Goal: Check status: Check status

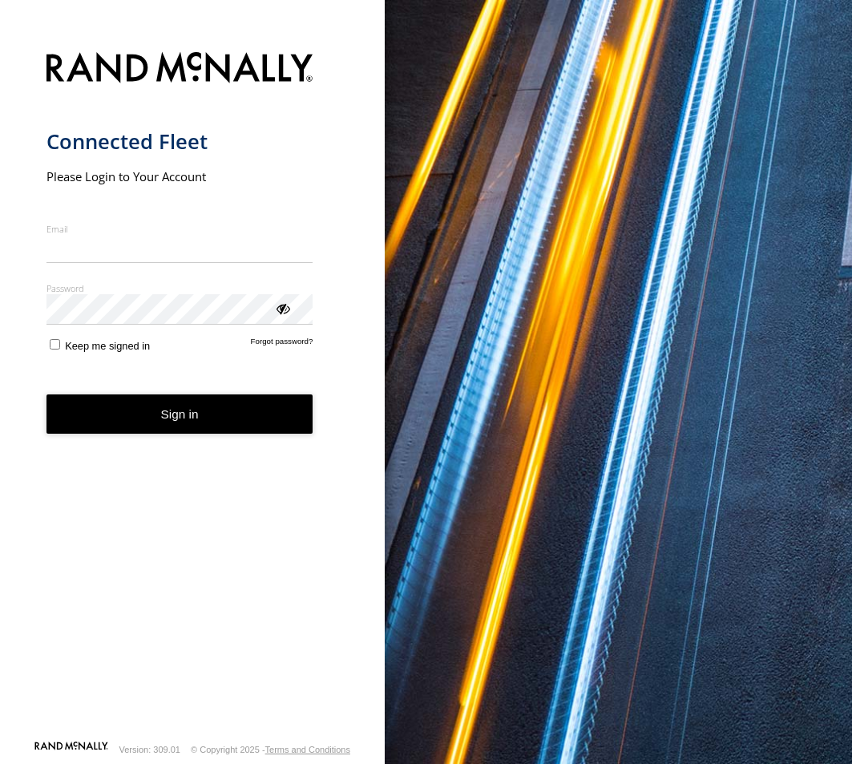
type input "**********"
click at [152, 432] on button "Sign in" at bounding box center [179, 413] width 267 height 39
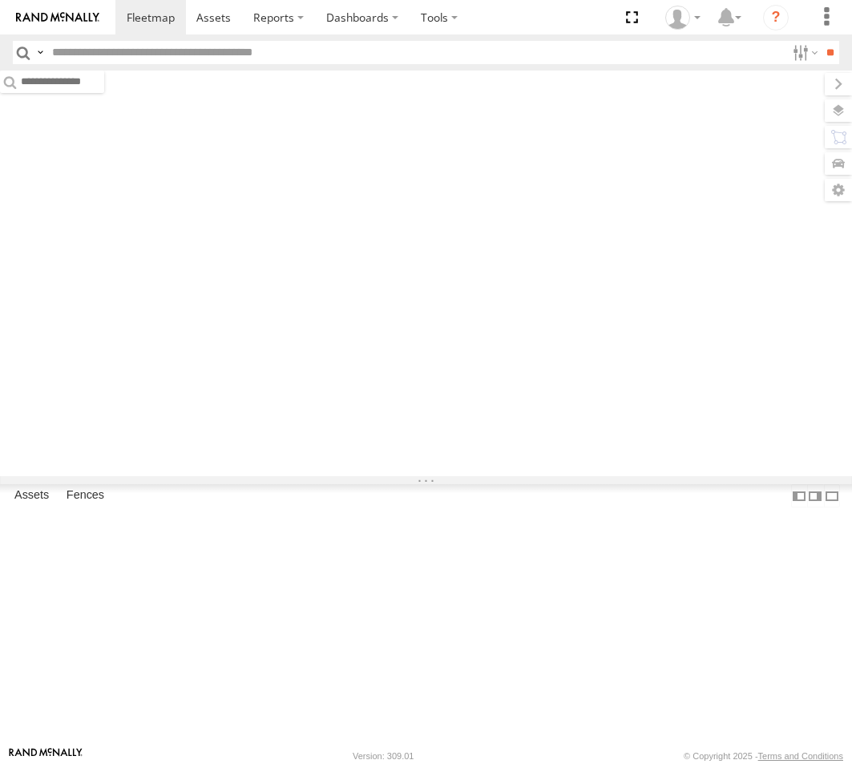
click at [100, 49] on input "text" at bounding box center [416, 52] width 740 height 23
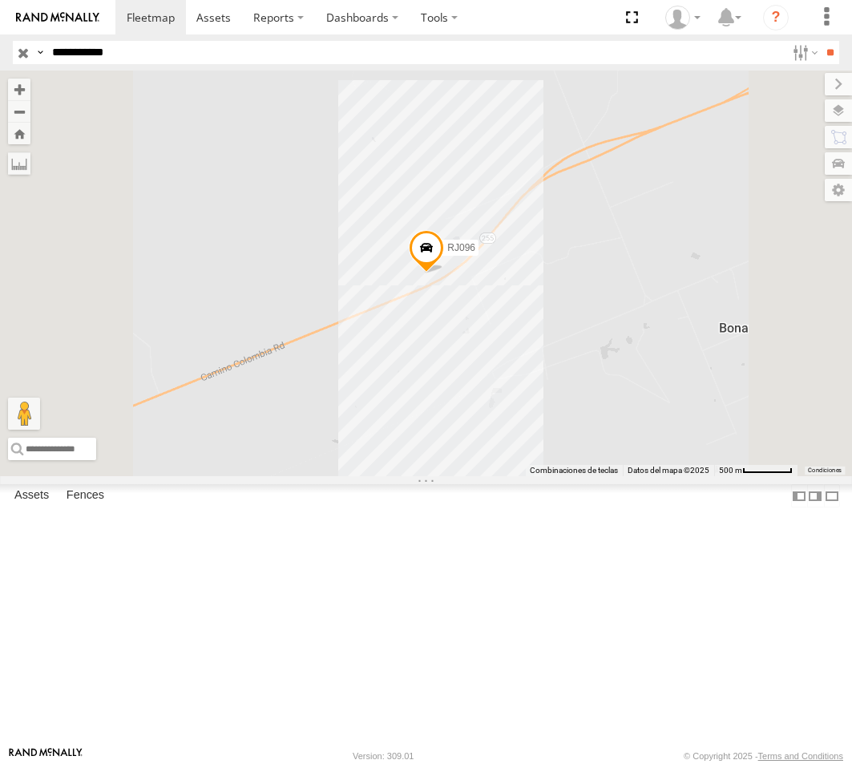
drag, startPoint x: 124, startPoint y: 46, endPoint x: -41, endPoint y: 48, distance: 165.2
click at [0, 48] on html "Dashboards ?" at bounding box center [426, 382] width 852 height 764
click at [821, 41] on input "**" at bounding box center [830, 52] width 18 height 23
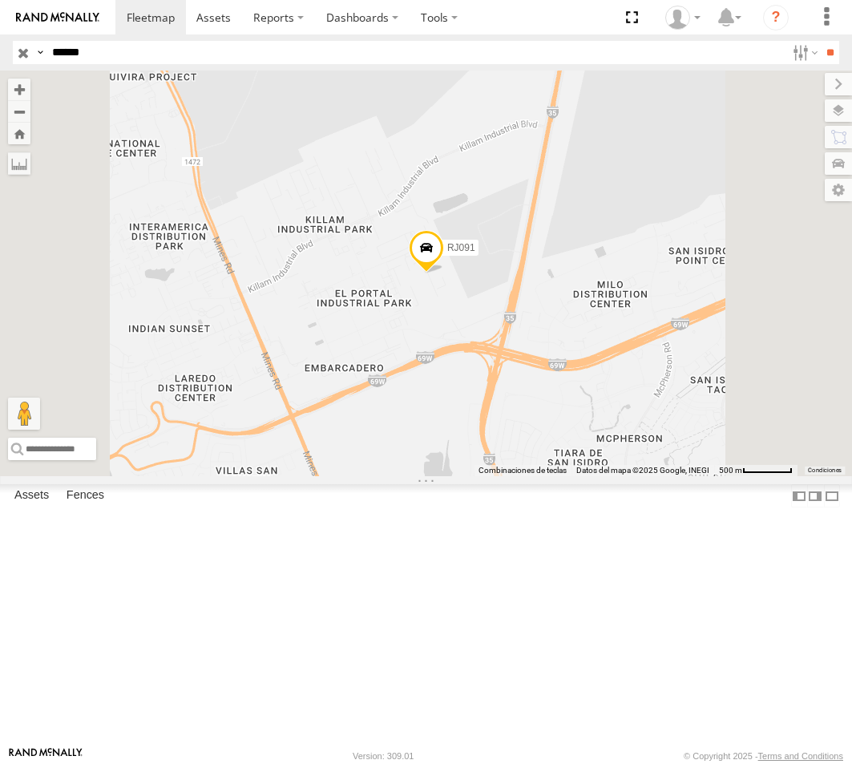
drag, startPoint x: 125, startPoint y: 113, endPoint x: 134, endPoint y: 111, distance: 9.1
click at [0, 0] on div "TRAFFIX" at bounding box center [0, 0] width 0 height 0
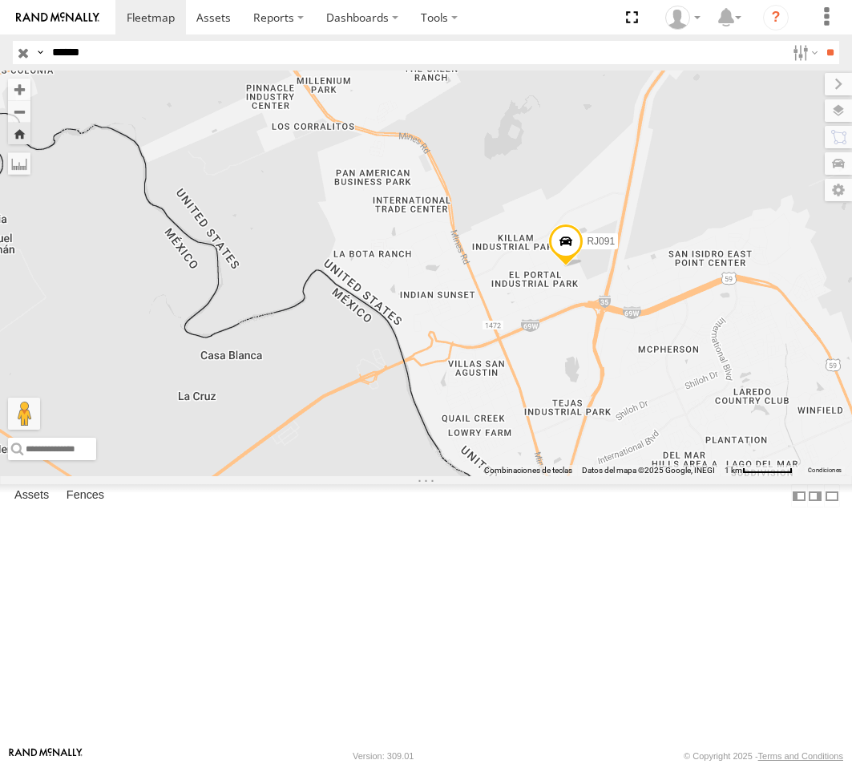
drag, startPoint x: 546, startPoint y: 465, endPoint x: 718, endPoint y: 426, distance: 176.0
click at [718, 426] on div "RJ091" at bounding box center [426, 274] width 852 height 406
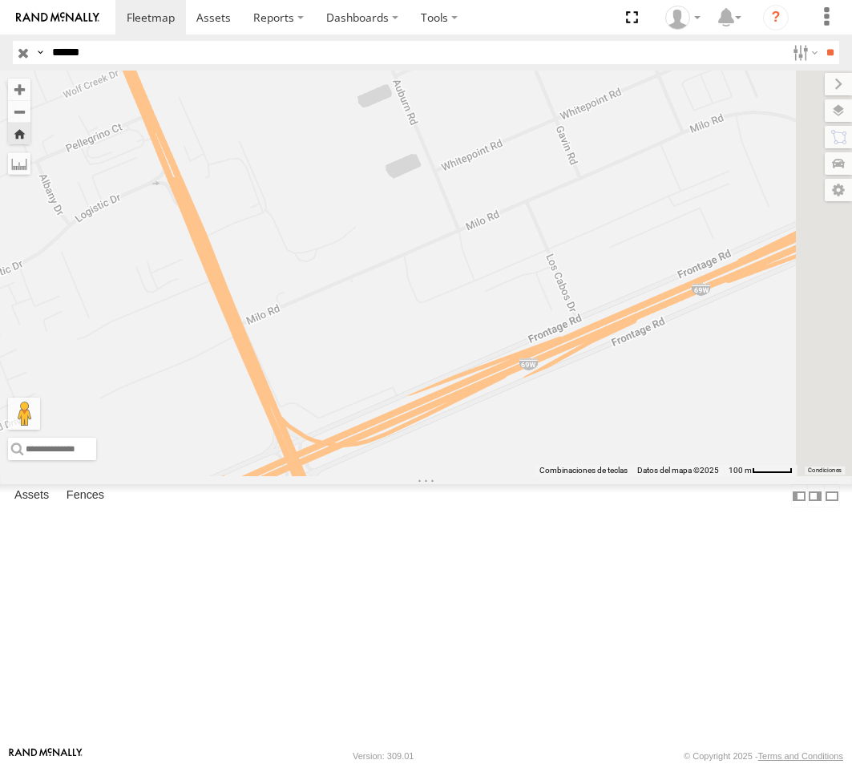
drag, startPoint x: 745, startPoint y: 476, endPoint x: 631, endPoint y: 471, distance: 113.9
click at [631, 471] on div "RJ091" at bounding box center [426, 274] width 852 height 406
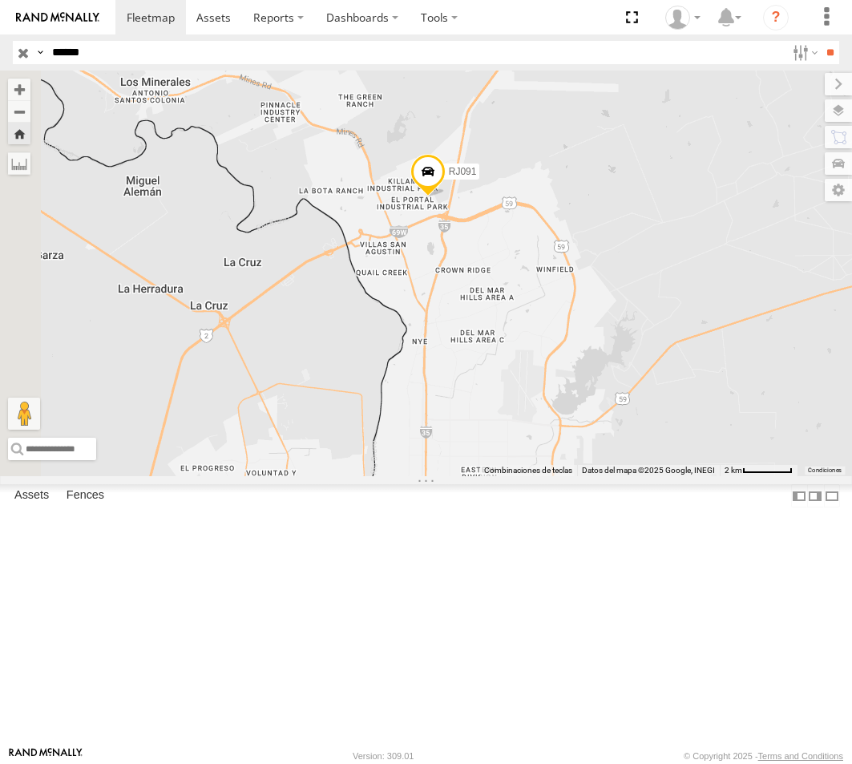
drag, startPoint x: 538, startPoint y: 252, endPoint x: 609, endPoint y: 396, distance: 160.6
click at [608, 396] on div "RJ091" at bounding box center [426, 274] width 852 height 406
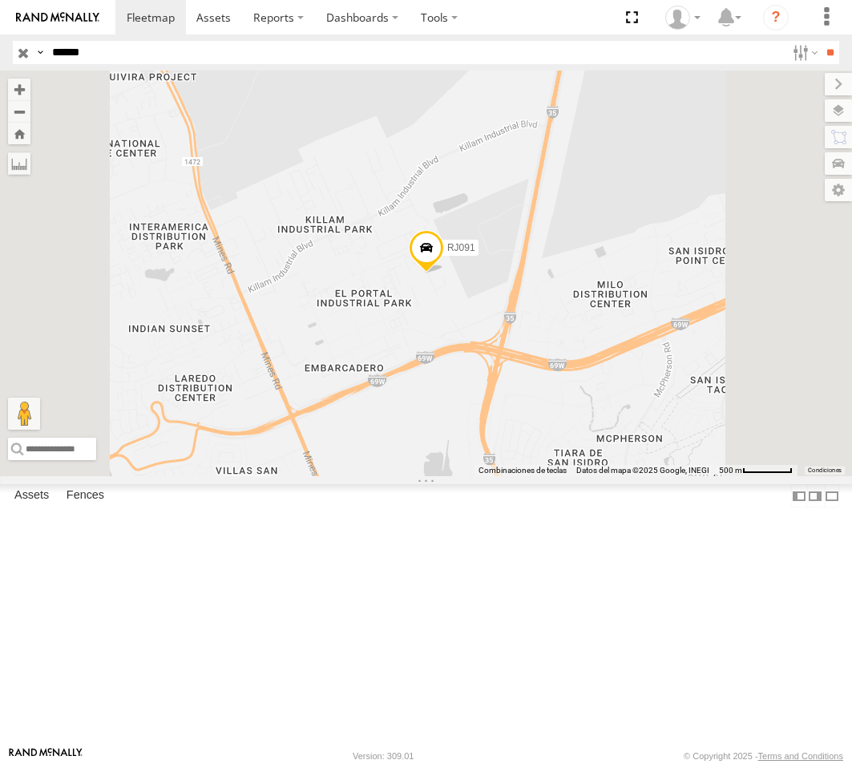
drag, startPoint x: 90, startPoint y: 51, endPoint x: -18, endPoint y: 62, distance: 107.9
click at [0, 62] on html "Dashboards ?" at bounding box center [426, 382] width 852 height 764
paste input "text"
type input "*****"
click at [821, 41] on input "**" at bounding box center [830, 52] width 18 height 23
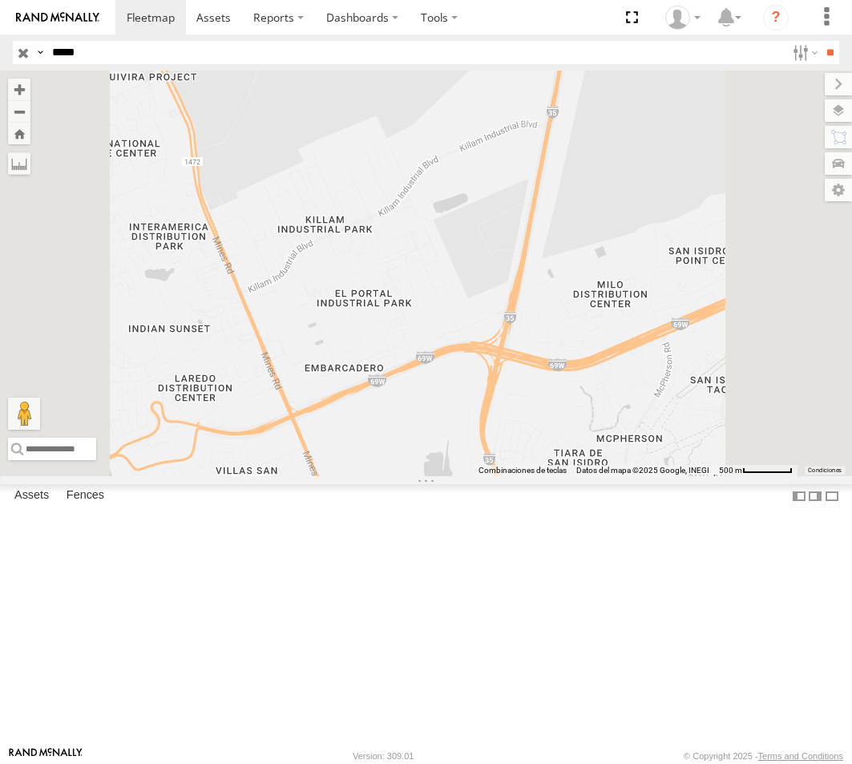
click at [0, 0] on div "TRAFFIX" at bounding box center [0, 0] width 0 height 0
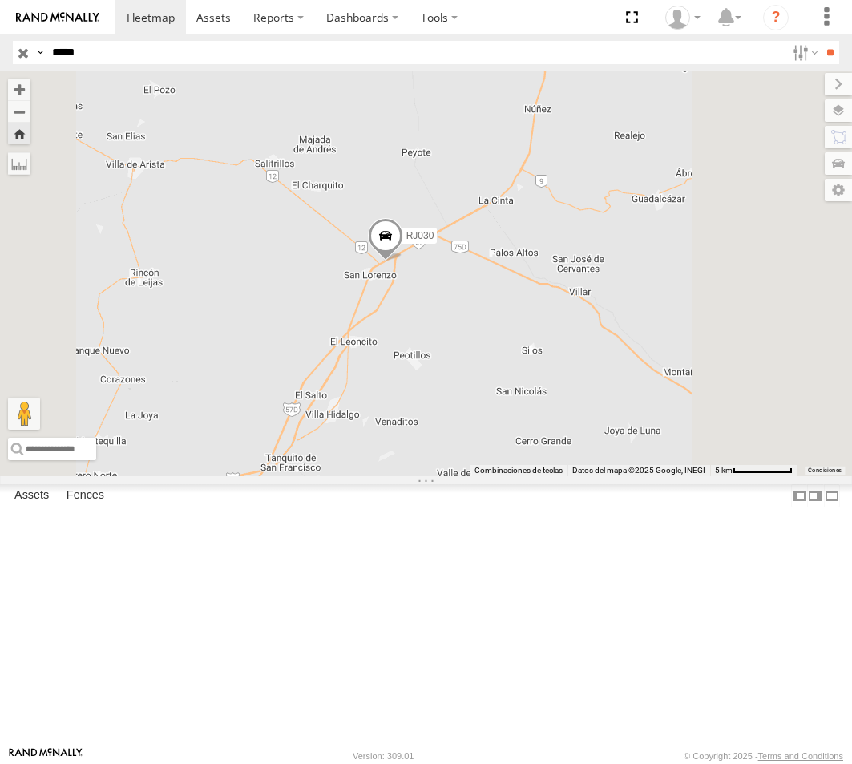
click at [0, 0] on div "TRAFFIX" at bounding box center [0, 0] width 0 height 0
